Goal: Navigation & Orientation: Go to known website

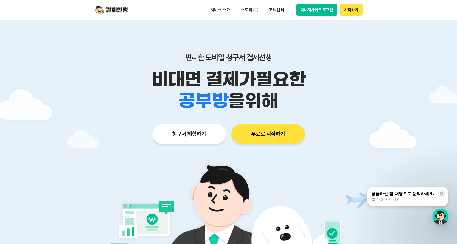
click at [320, 9] on button "매니저사이트 로그인" at bounding box center [316, 10] width 41 height 12
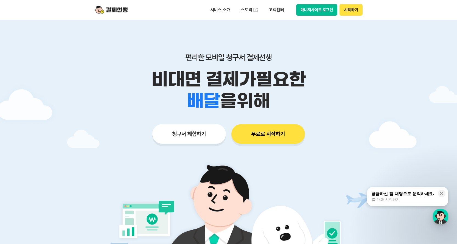
click at [322, 12] on button "매니저사이트 로그인" at bounding box center [316, 10] width 41 height 12
click at [251, 133] on button "무료로 시작하기" at bounding box center [268, 134] width 74 height 20
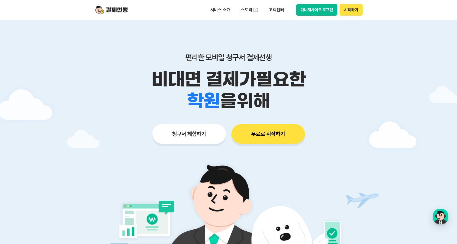
click at [305, 7] on button "매니저사이트 로그인" at bounding box center [316, 10] width 41 height 12
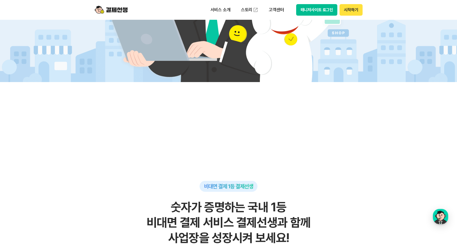
scroll to position [330, 0]
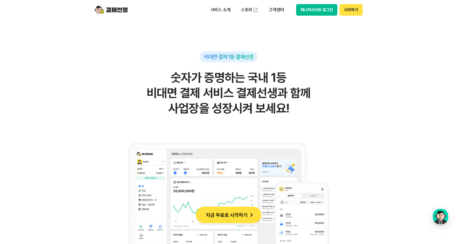
click at [314, 13] on button "매니저사이트 로그인" at bounding box center [316, 10] width 41 height 12
